Goal: Transaction & Acquisition: Purchase product/service

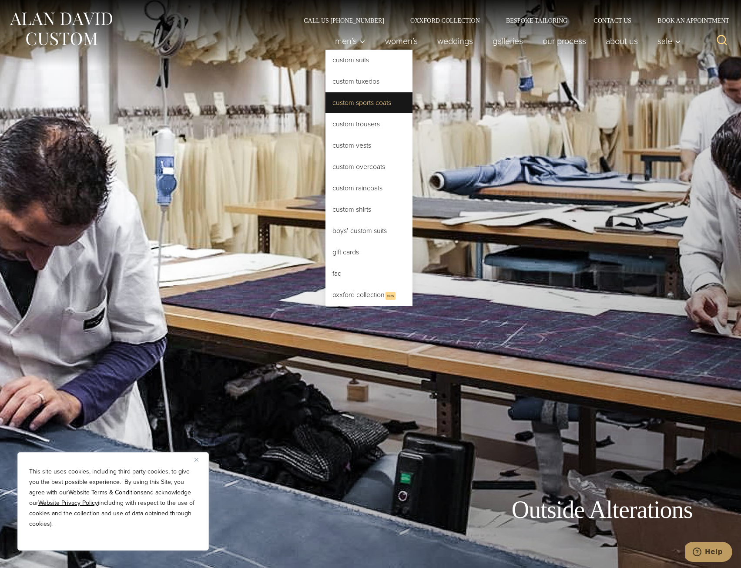
click at [374, 107] on link "Custom Sports Coats" at bounding box center [369, 102] width 87 height 21
